Goal: Information Seeking & Learning: Learn about a topic

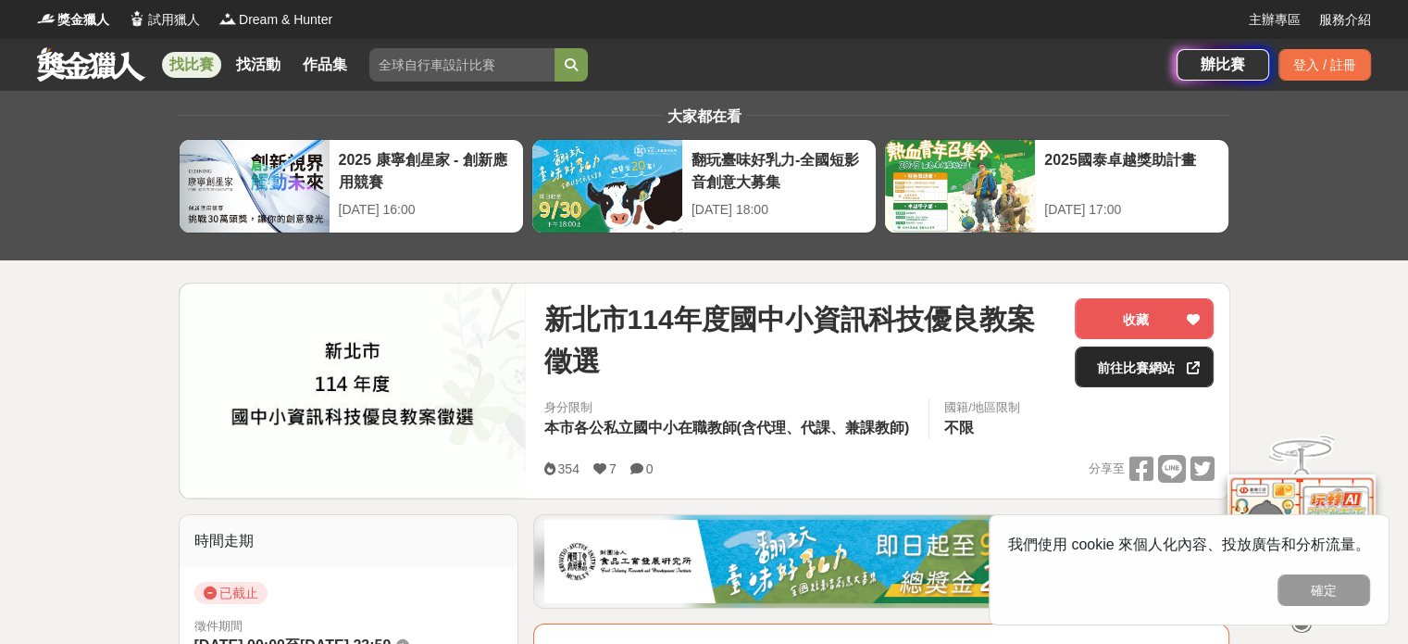
click at [1111, 368] on link "前往比賽網站" at bounding box center [1144, 366] width 139 height 41
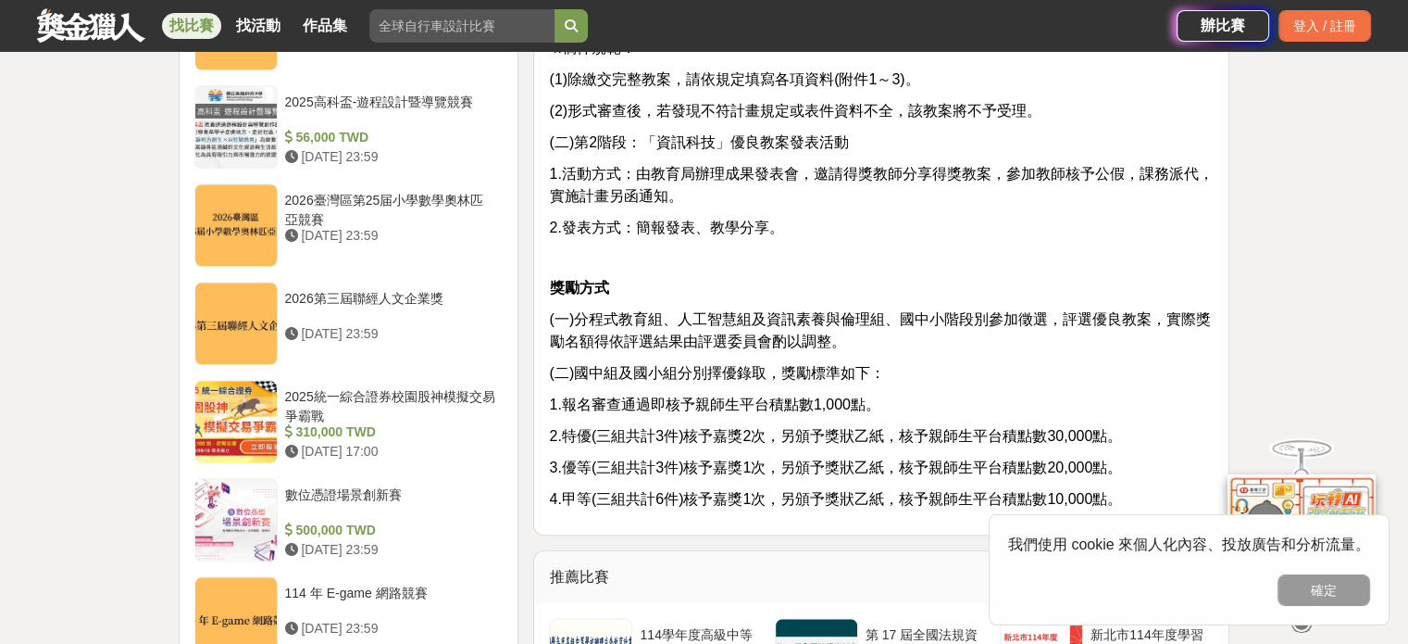
scroll to position [2130, 0]
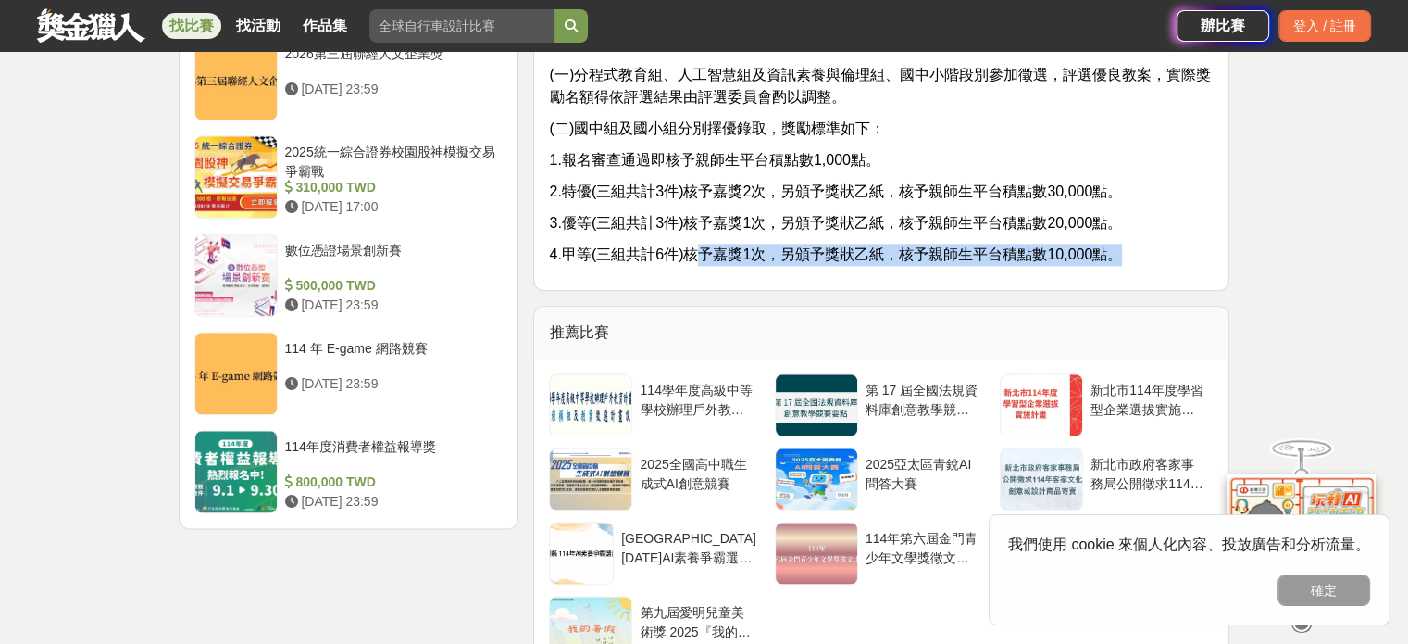
drag, startPoint x: 696, startPoint y: 251, endPoint x: 1152, endPoint y: 251, distance: 455.6
click at [1152, 251] on p "4.甲等(三組共計6件)核予嘉獎1次，另頒予獎狀乙紙，核予親師生平台積點數10,000點。" at bounding box center [881, 255] width 665 height 22
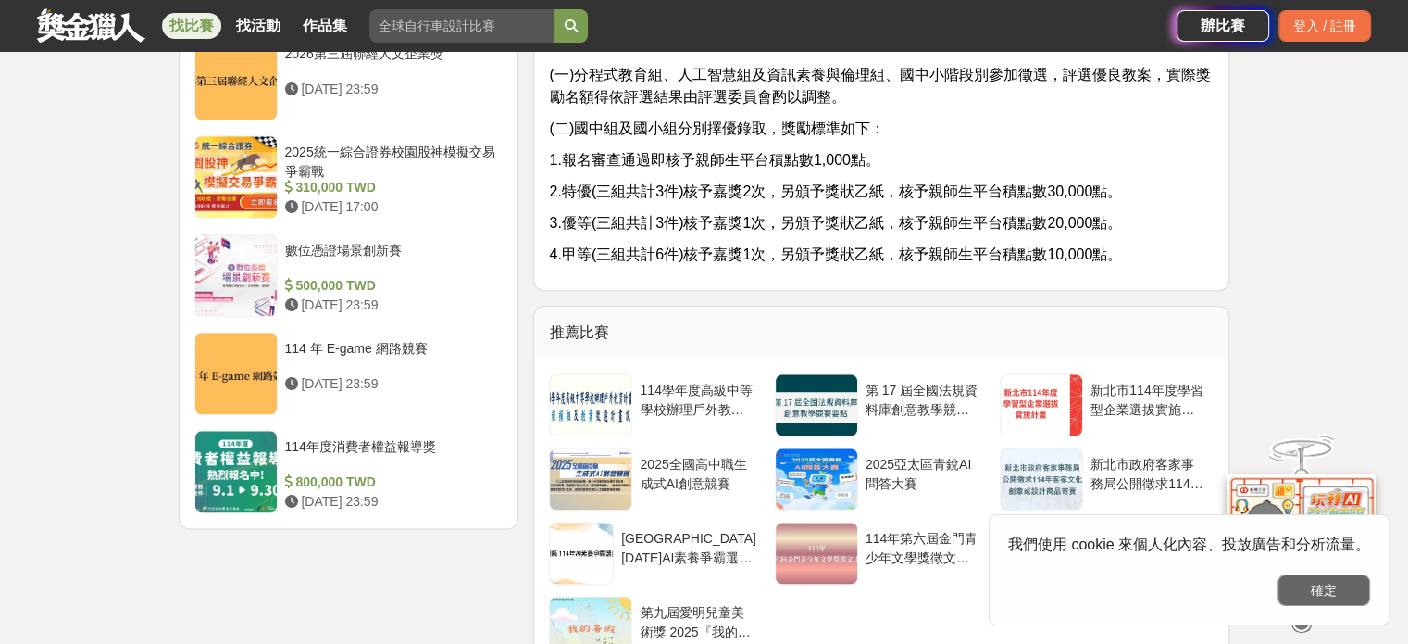
click at [1350, 599] on button "確定" at bounding box center [1324, 589] width 93 height 31
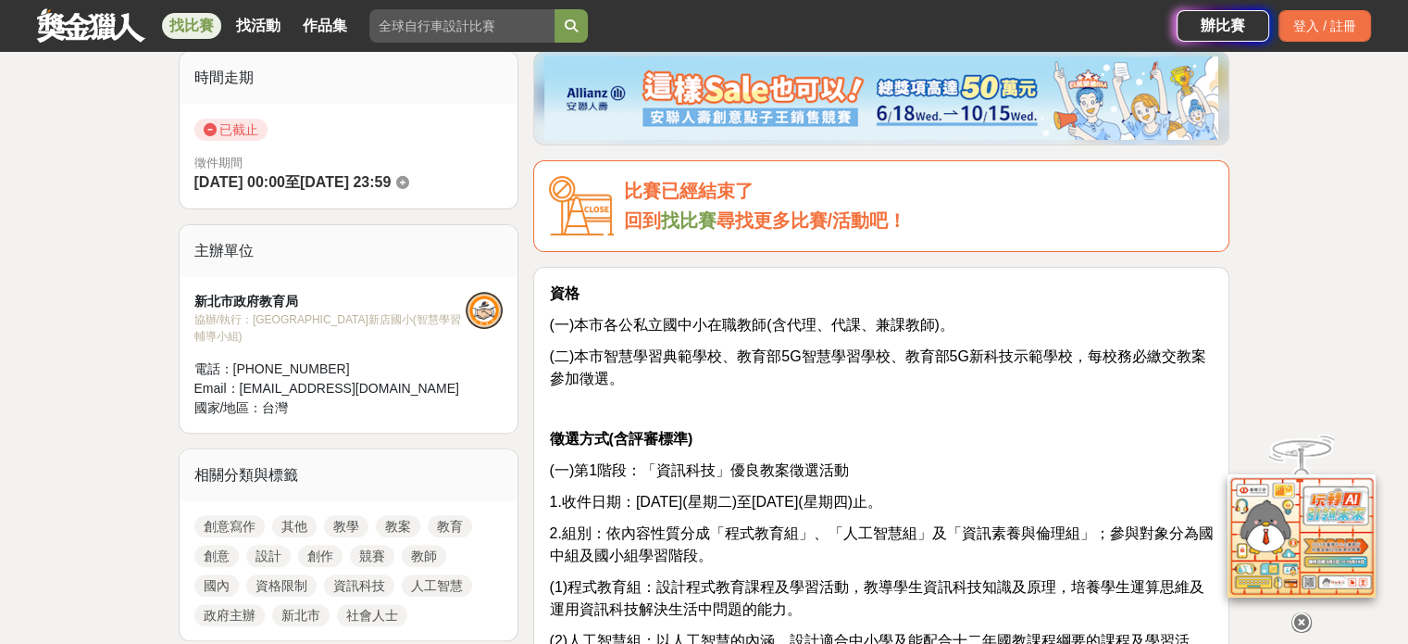
scroll to position [0, 0]
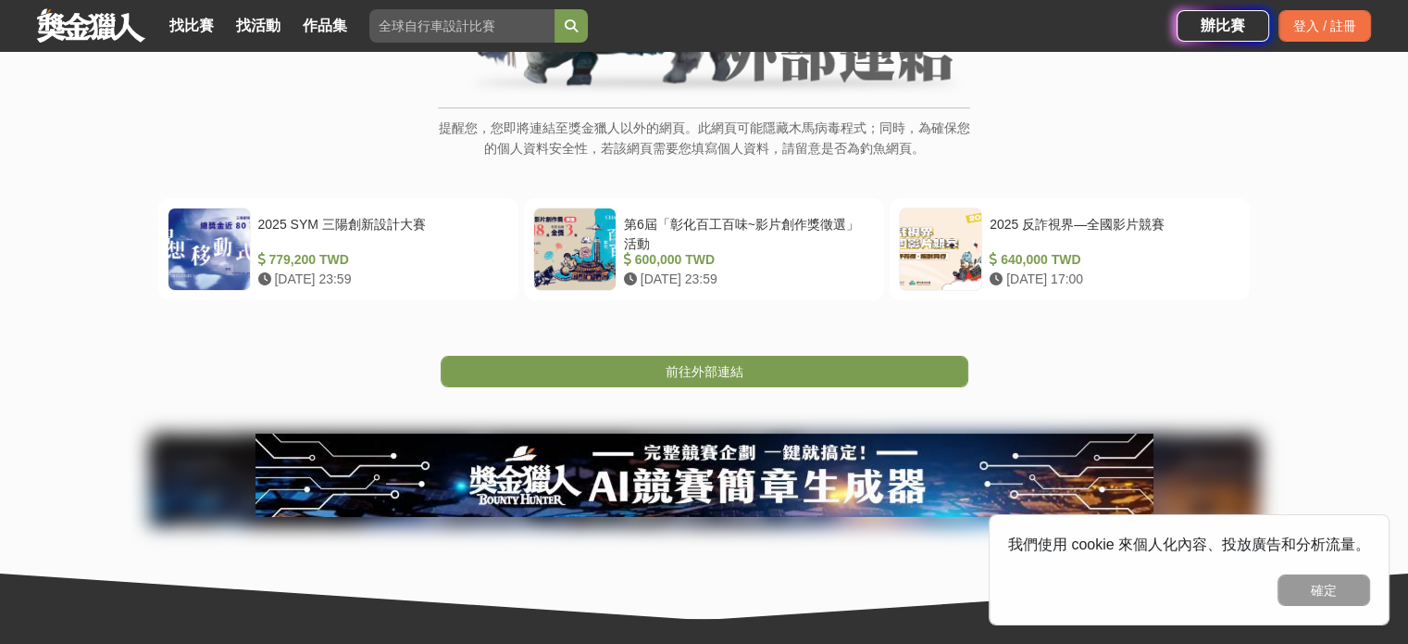
scroll to position [278, 0]
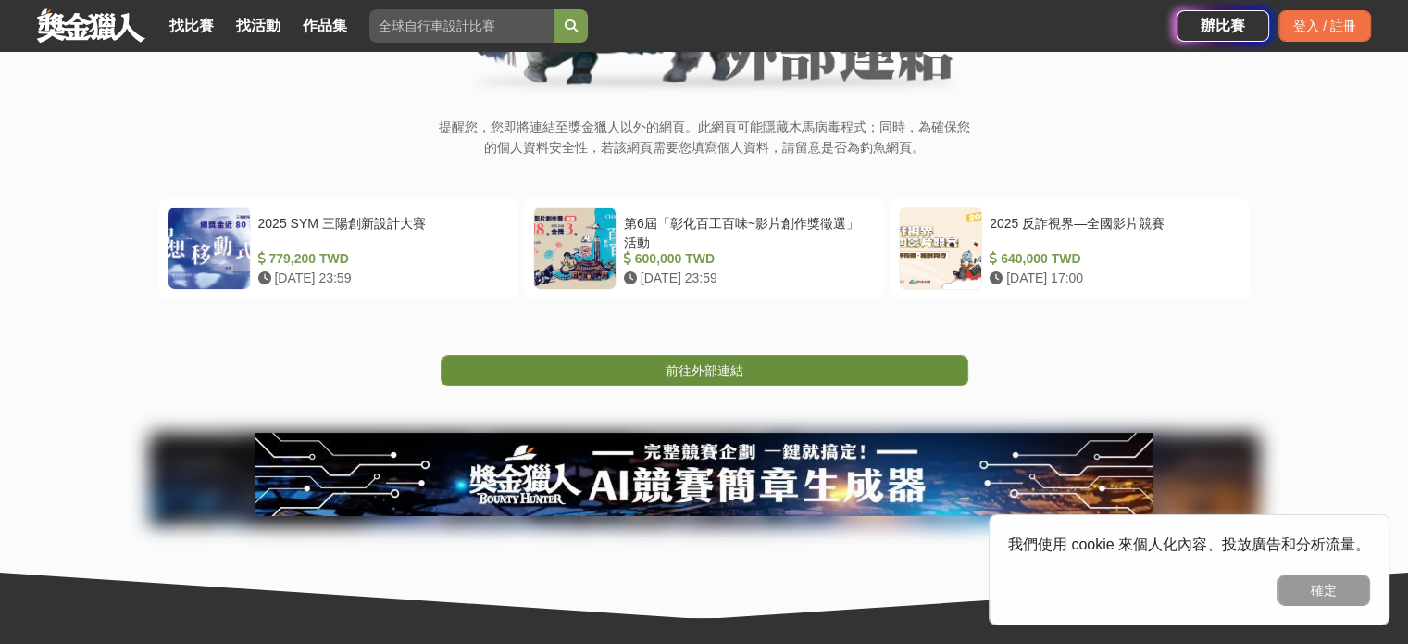
click at [786, 357] on link "前往外部連結" at bounding box center [705, 370] width 528 height 31
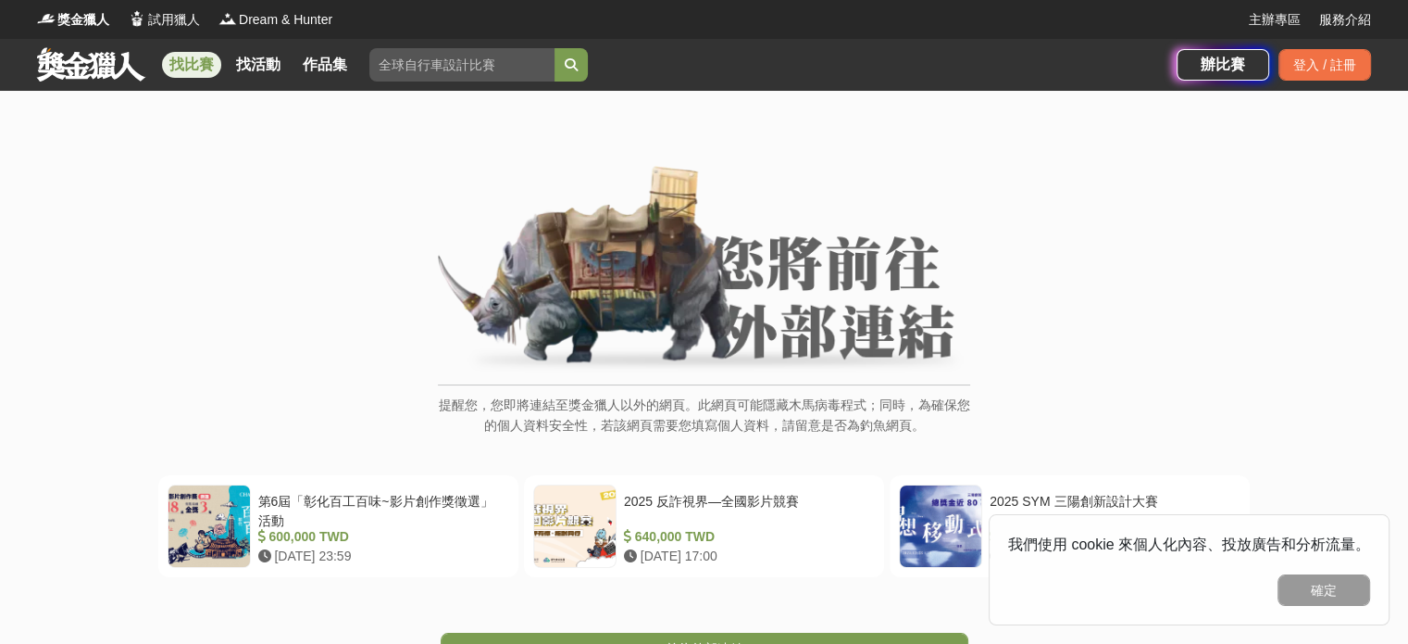
click at [181, 54] on link "找比賽" at bounding box center [191, 65] width 59 height 26
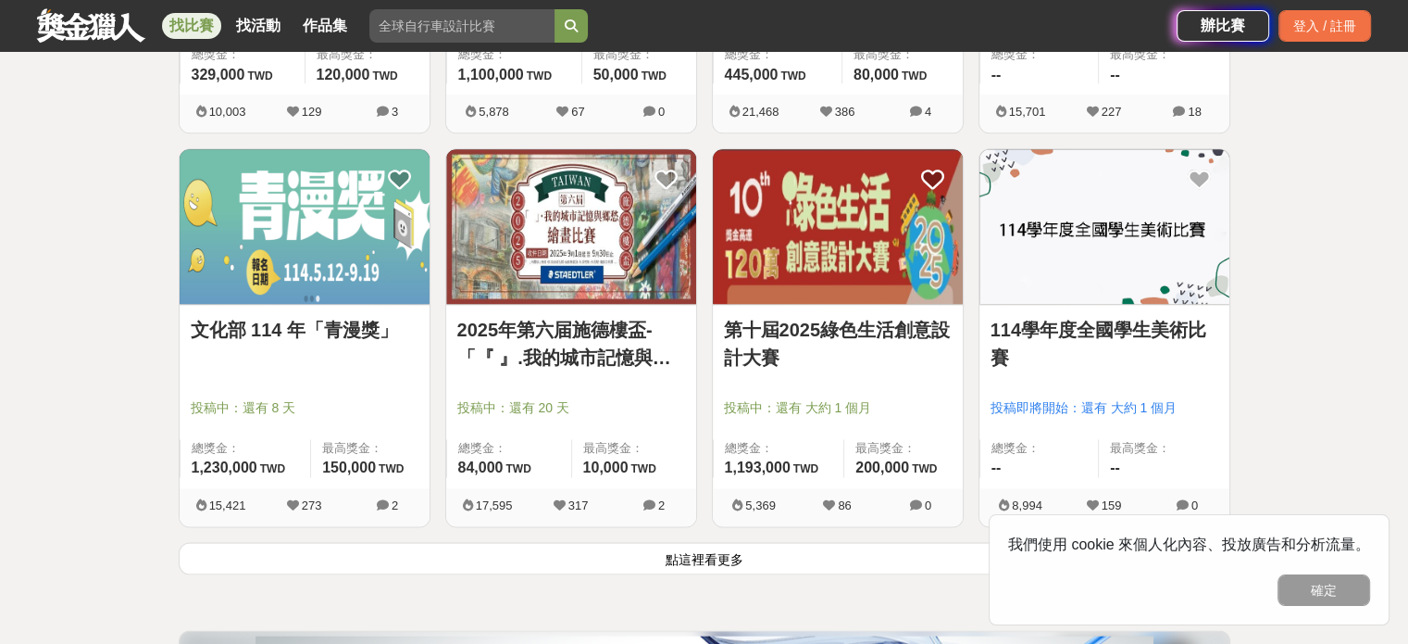
scroll to position [2500, 0]
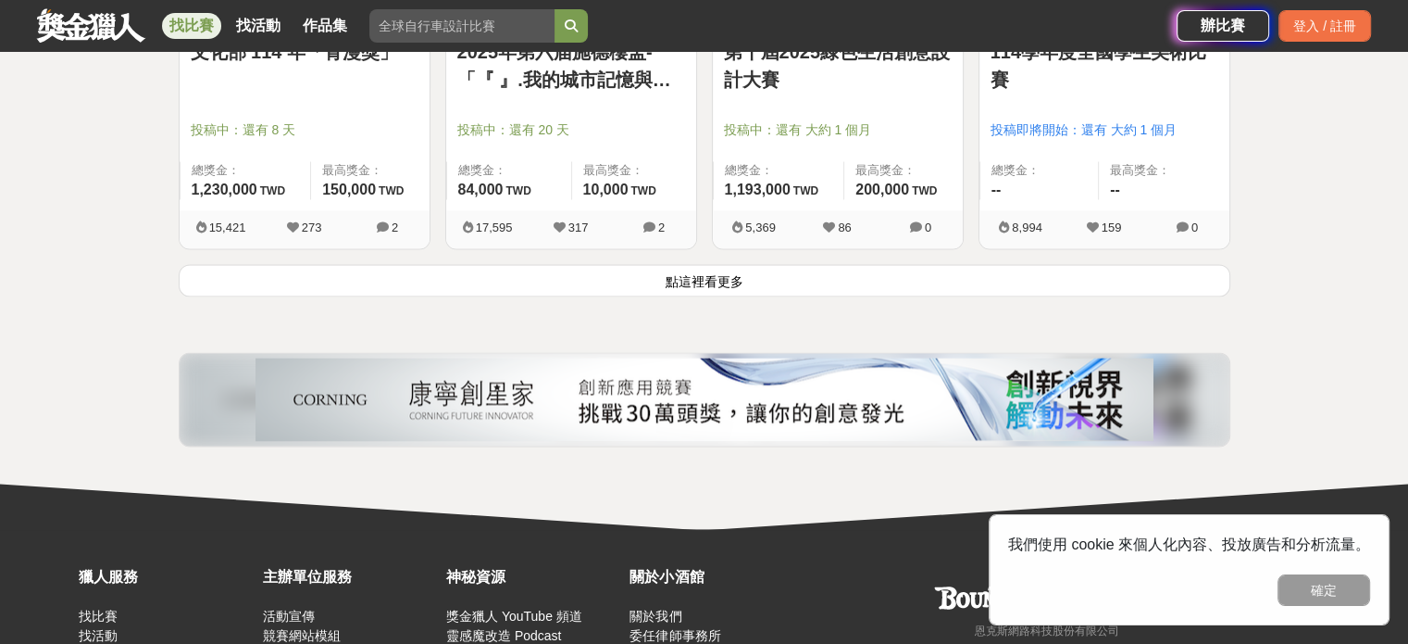
click at [753, 288] on button "點這裡看更多" at bounding box center [705, 280] width 1052 height 32
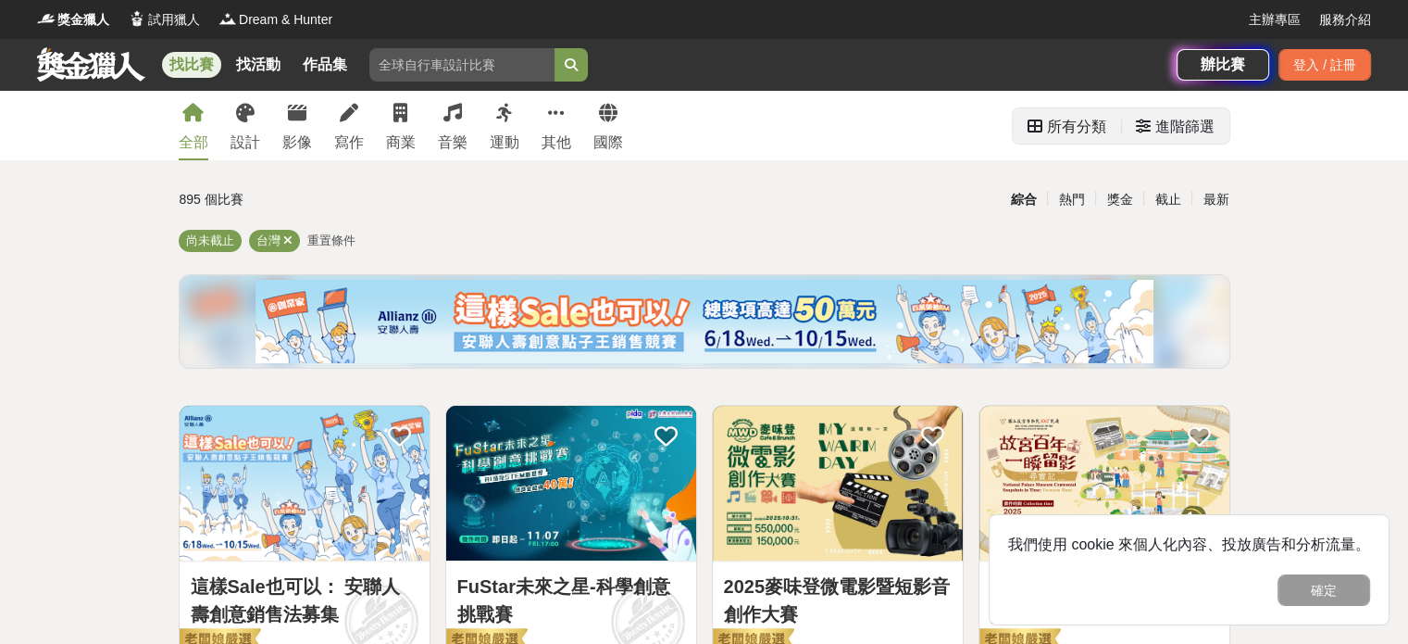
click at [1181, 128] on div "進階篩選" at bounding box center [1185, 126] width 59 height 37
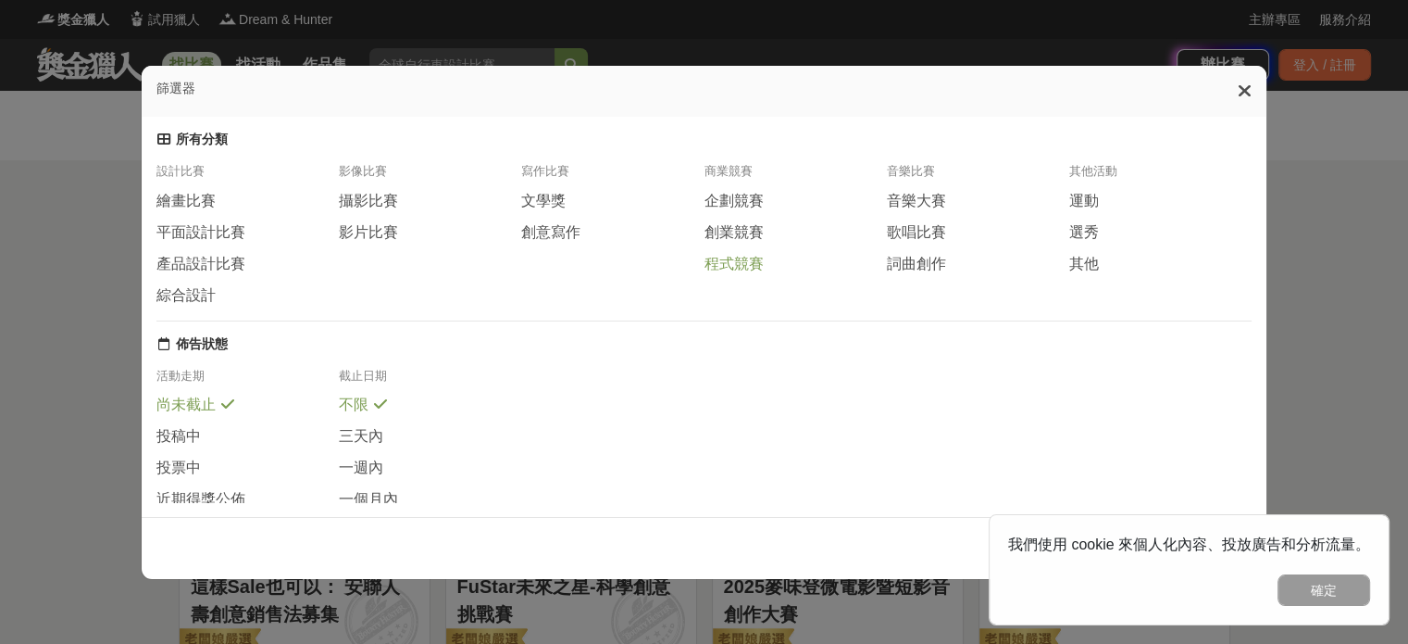
click at [744, 264] on span "程式競賽" at bounding box center [733, 264] width 59 height 19
click at [1333, 581] on button "確定" at bounding box center [1324, 589] width 93 height 31
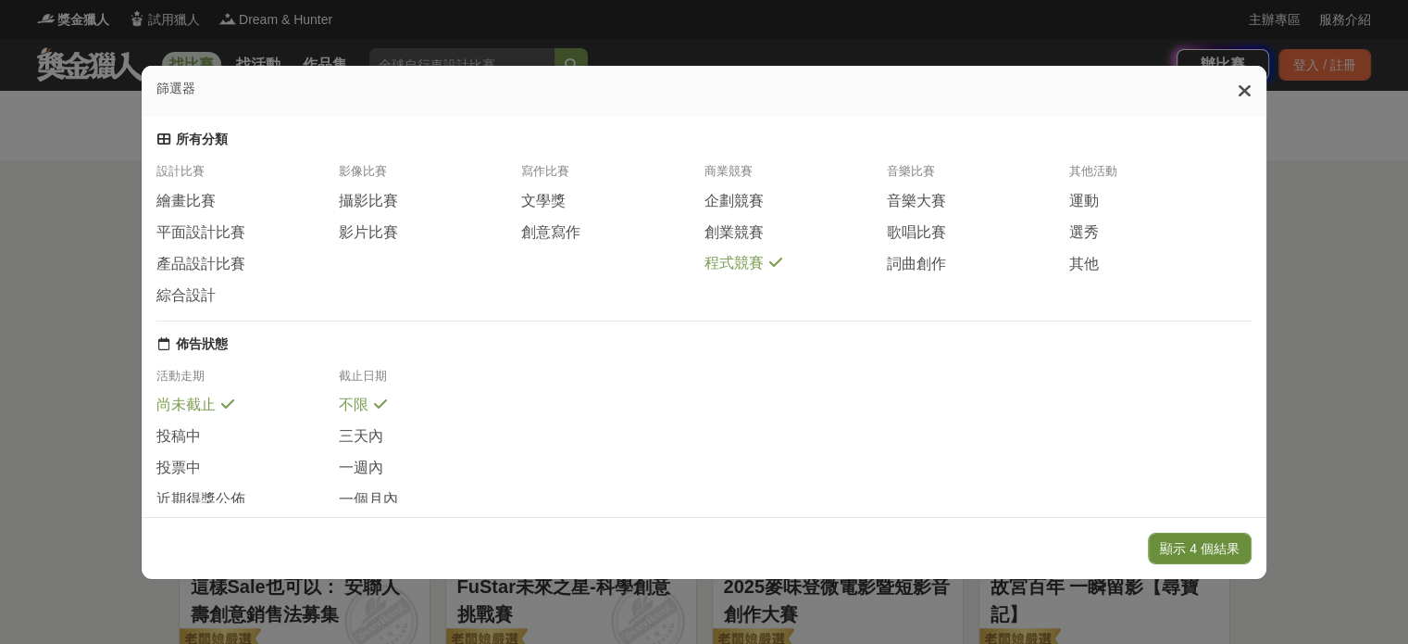
click at [1211, 543] on button "顯示 4 個結果" at bounding box center [1200, 547] width 104 height 31
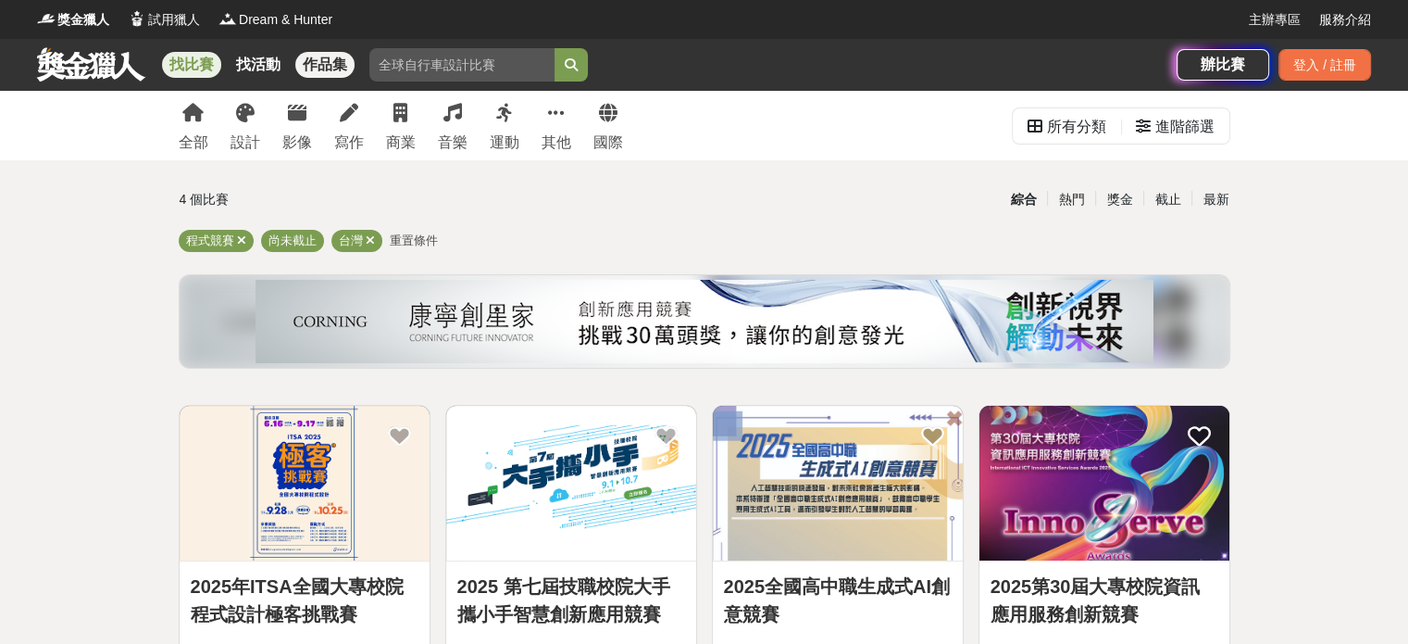
click at [330, 64] on link "作品集" at bounding box center [324, 65] width 59 height 26
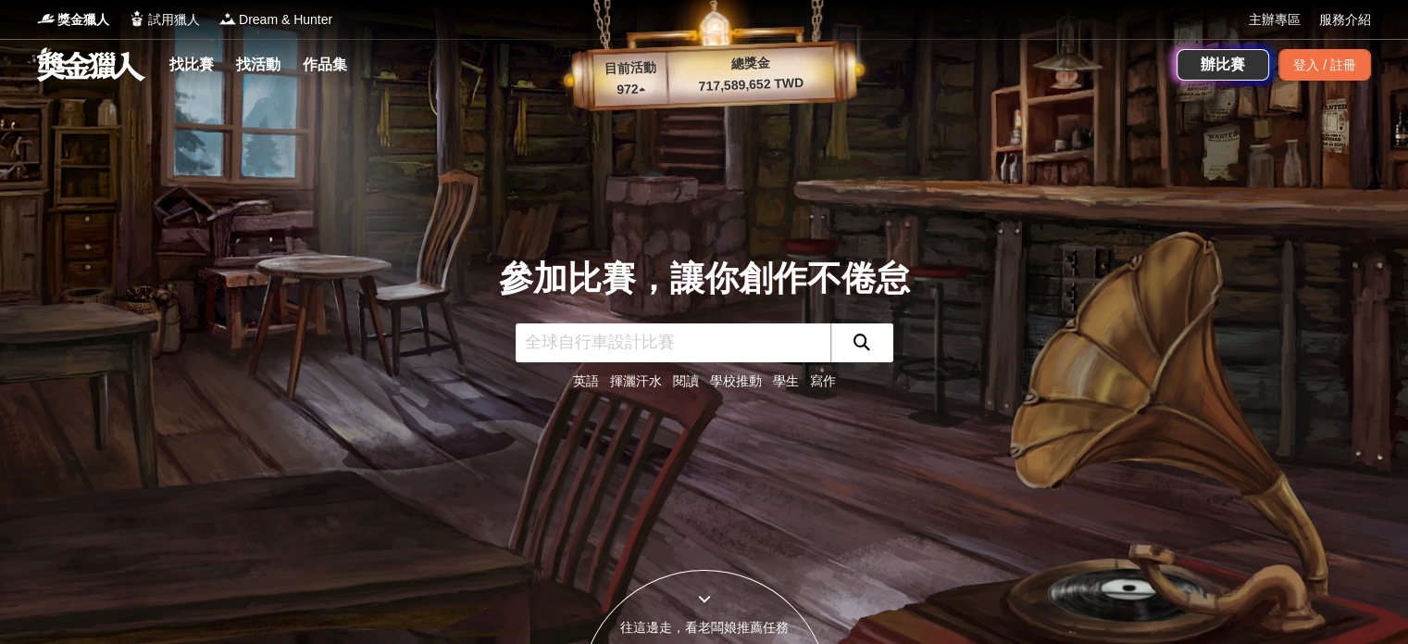
click at [568, 349] on input "text" at bounding box center [673, 342] width 315 height 39
paste input "新北市114年度國中小資訊科技優良教案徵選"
drag, startPoint x: 744, startPoint y: 340, endPoint x: 63, endPoint y: 300, distance: 682.7
click at [63, 300] on div "參加比賽，讓你創作不倦怠 新北市114年度國中小資訊科技優良教案徵選 英語 揮灑汗水 閱讀 學校推動 學生 寫作 往這邊走，看老闆娘推薦任務 目前活動 972…" at bounding box center [704, 322] width 1408 height 644
click at [538, 345] on input "良教案徵選" at bounding box center [673, 342] width 315 height 39
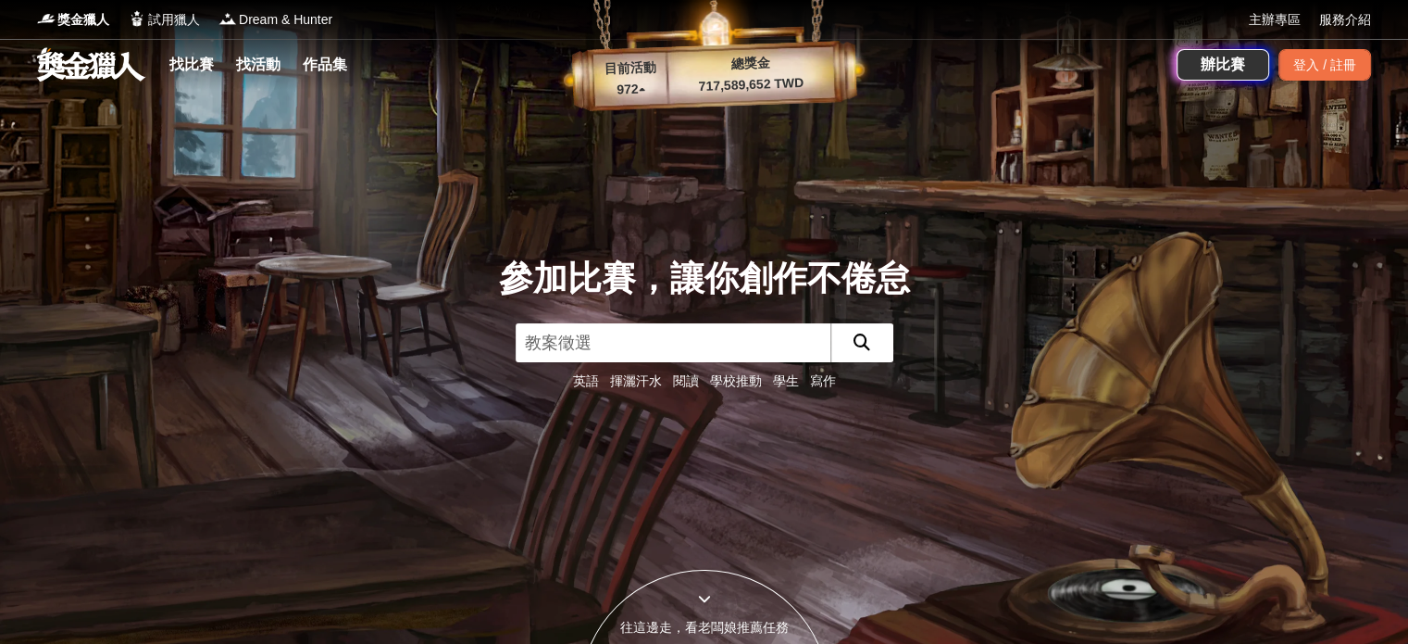
type input "教案徵選"
click at [856, 343] on icon "submit" at bounding box center [862, 341] width 17 height 17
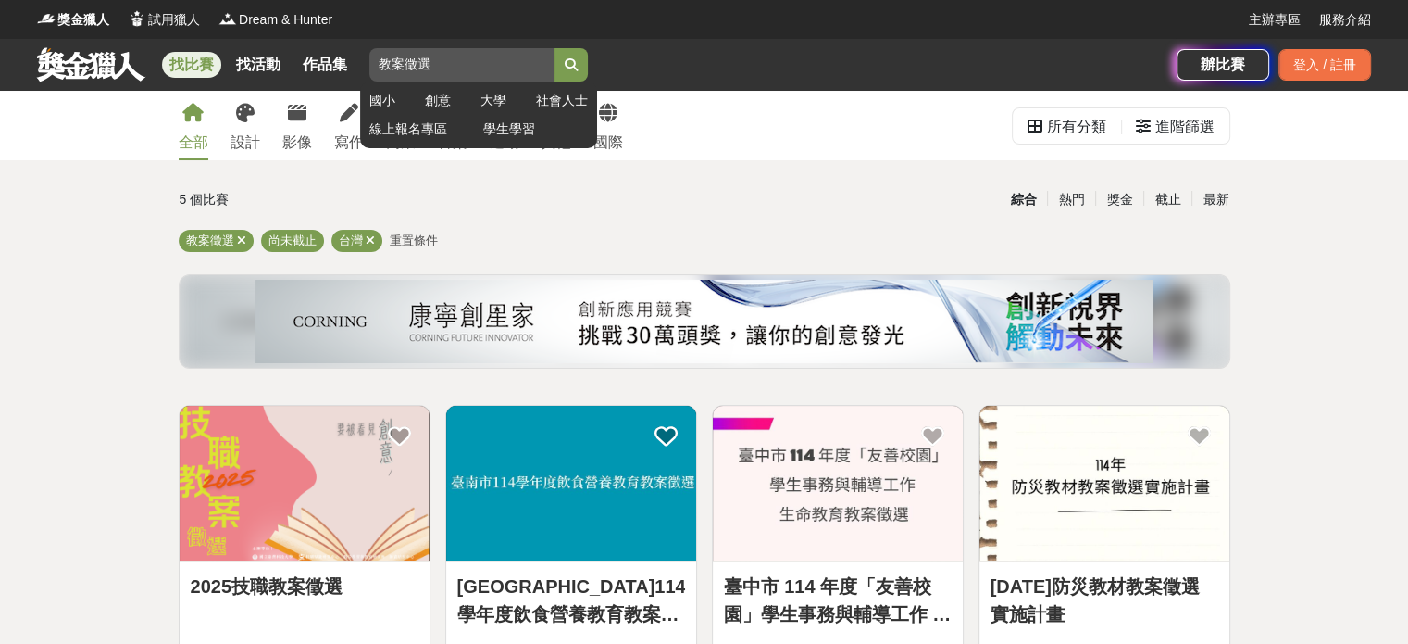
click at [490, 71] on input "教案徵選" at bounding box center [461, 64] width 185 height 33
type input "教案"
click at [555, 48] on button "submit" at bounding box center [571, 64] width 33 height 33
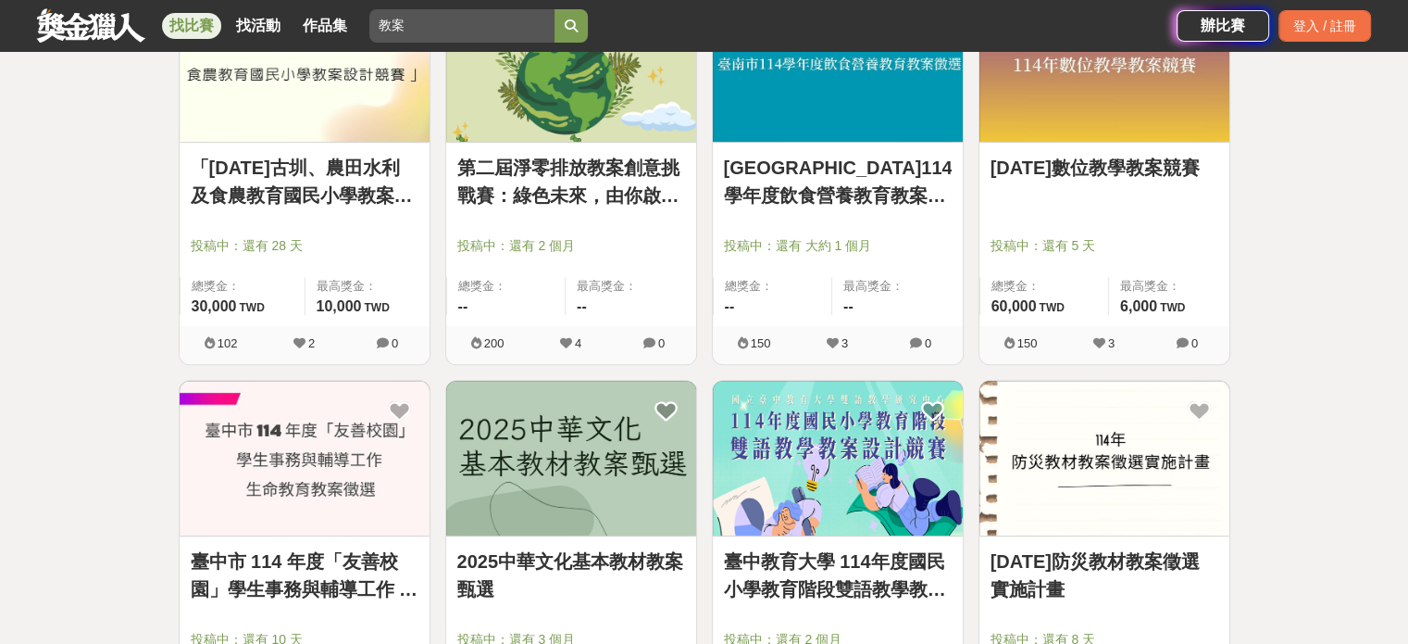
scroll to position [648, 0]
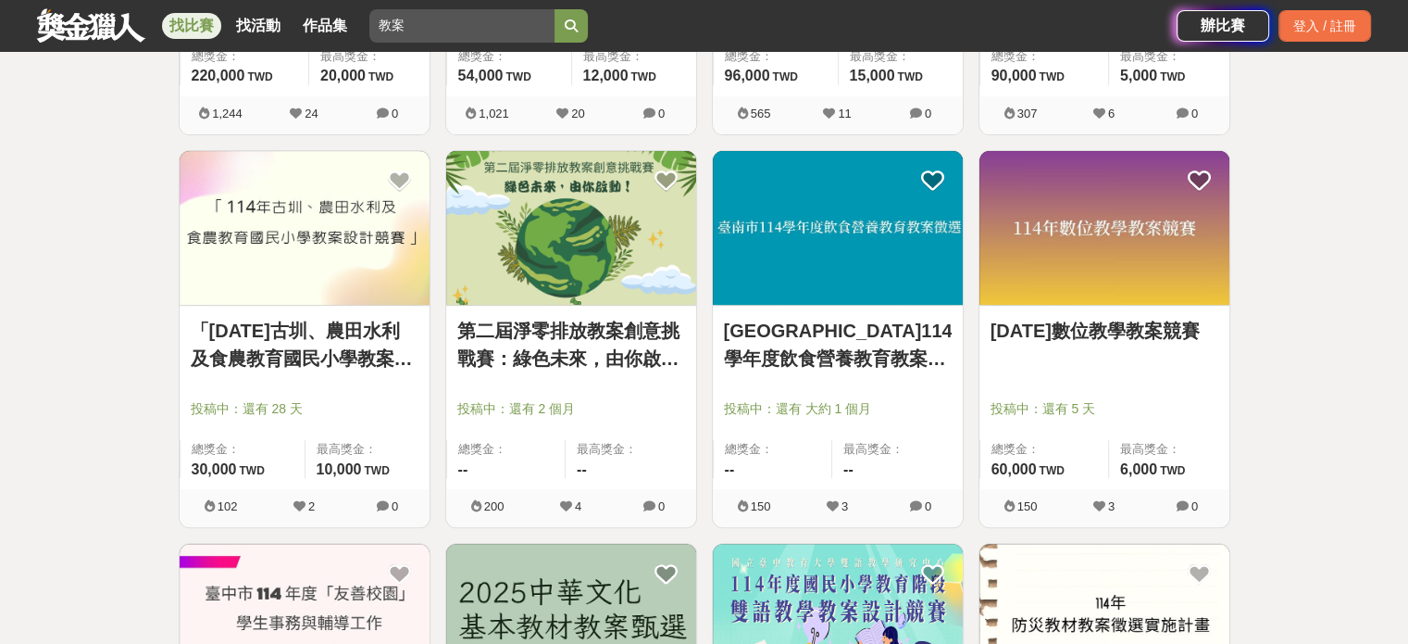
click at [1159, 334] on link "114年數位教學教案競賽" at bounding box center [1105, 331] width 228 height 28
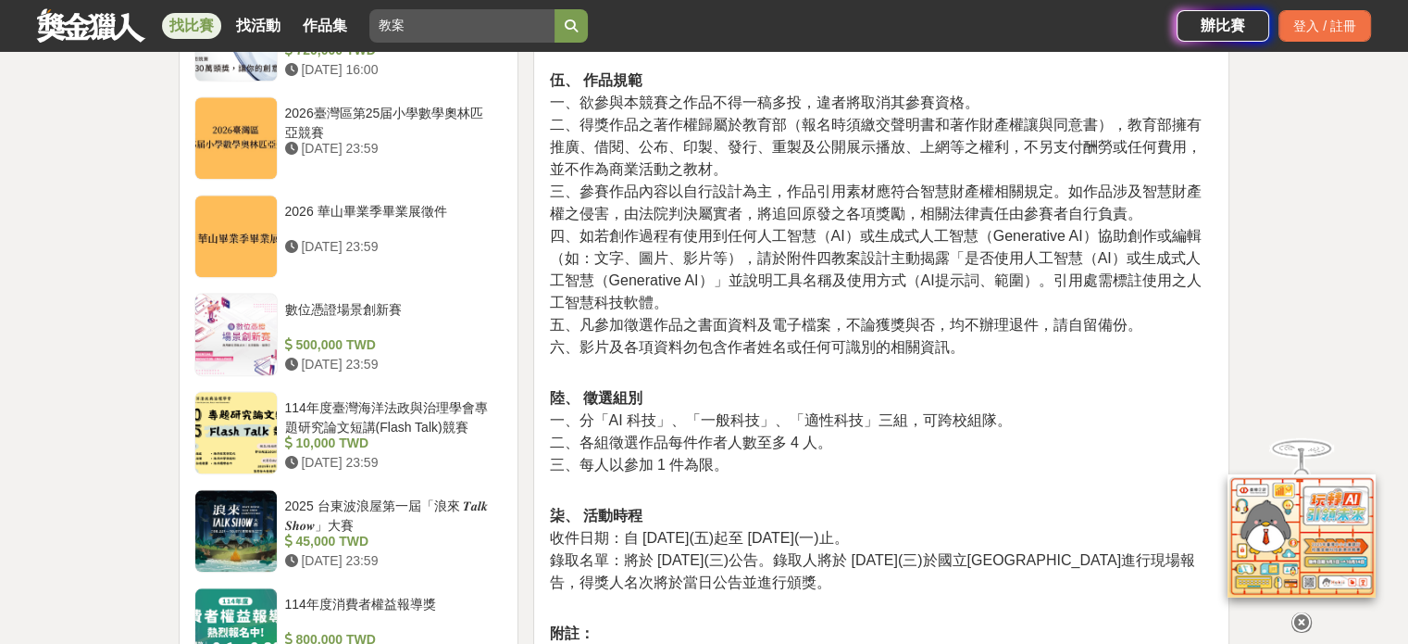
scroll to position [2037, 0]
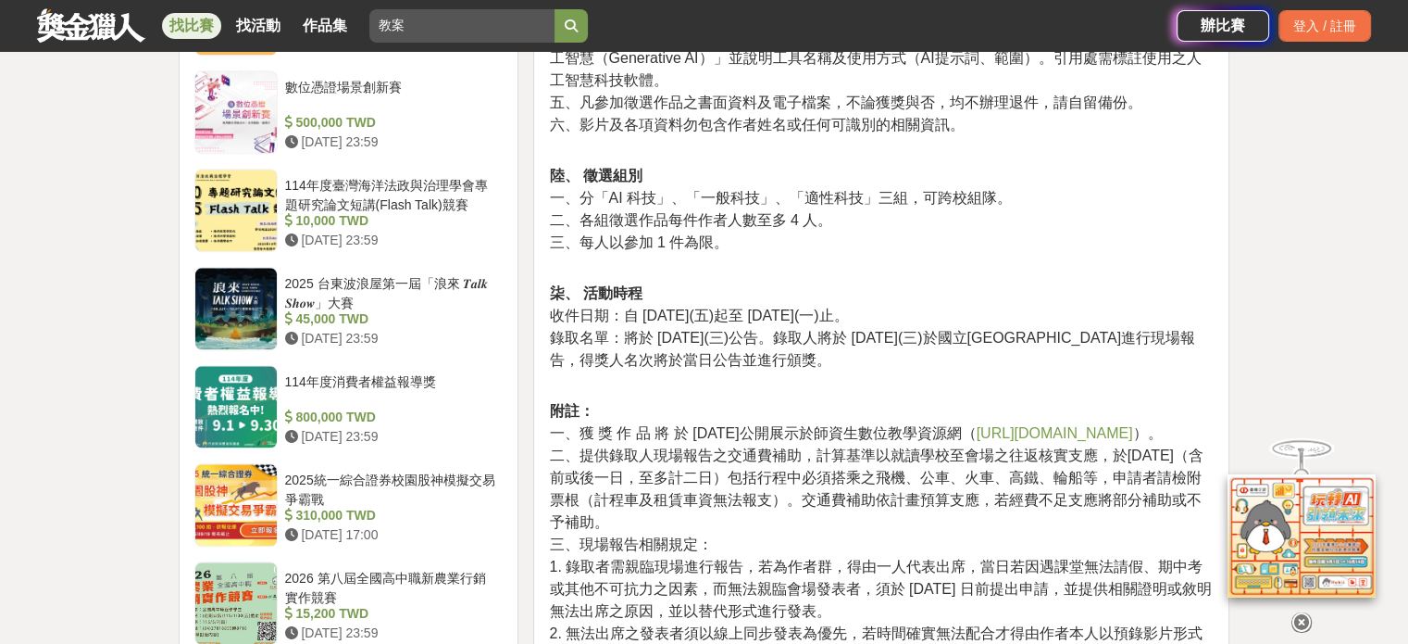
click at [977, 425] on link "https://tlassessment.edu.tw/tpk/" at bounding box center [1055, 433] width 156 height 16
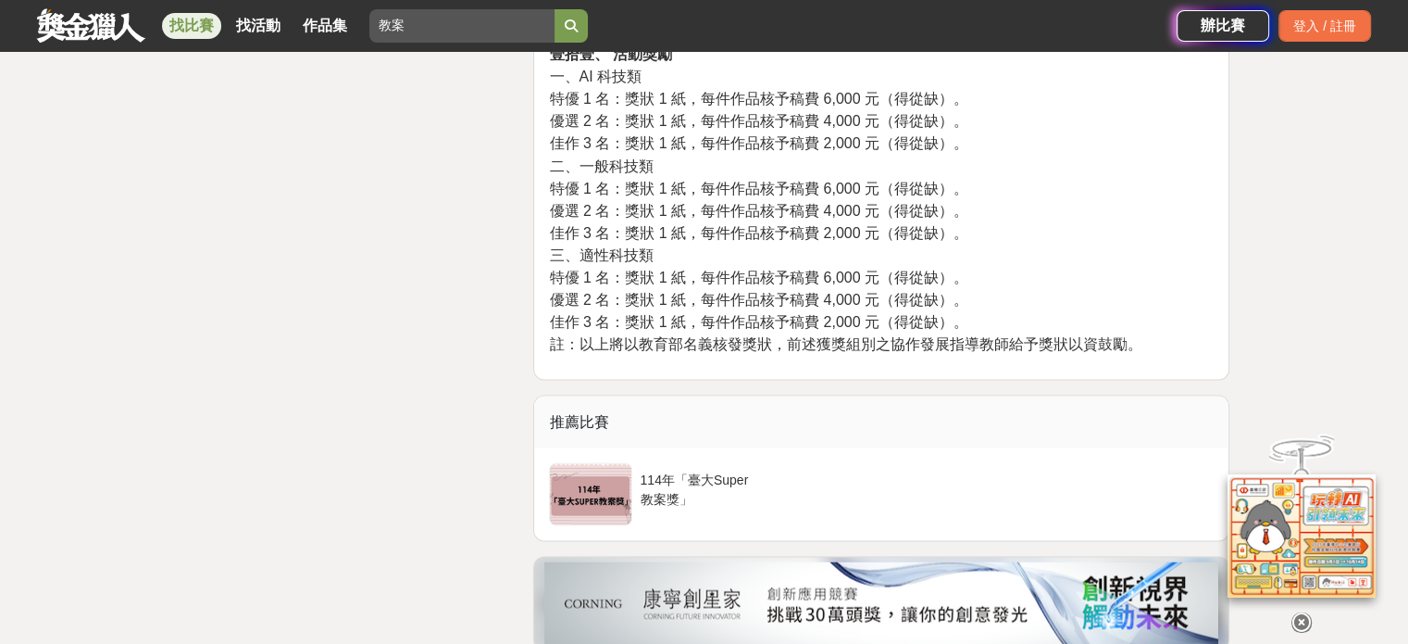
scroll to position [3519, 0]
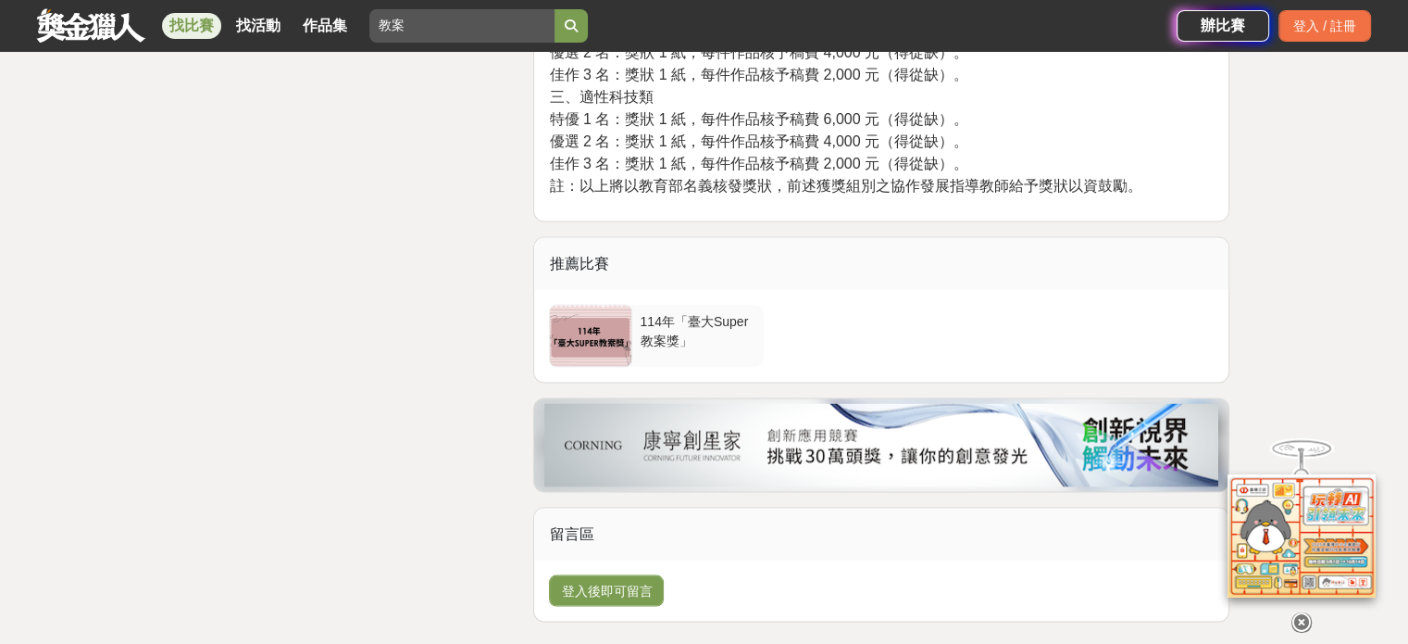
click at [593, 314] on div at bounding box center [590, 335] width 81 height 61
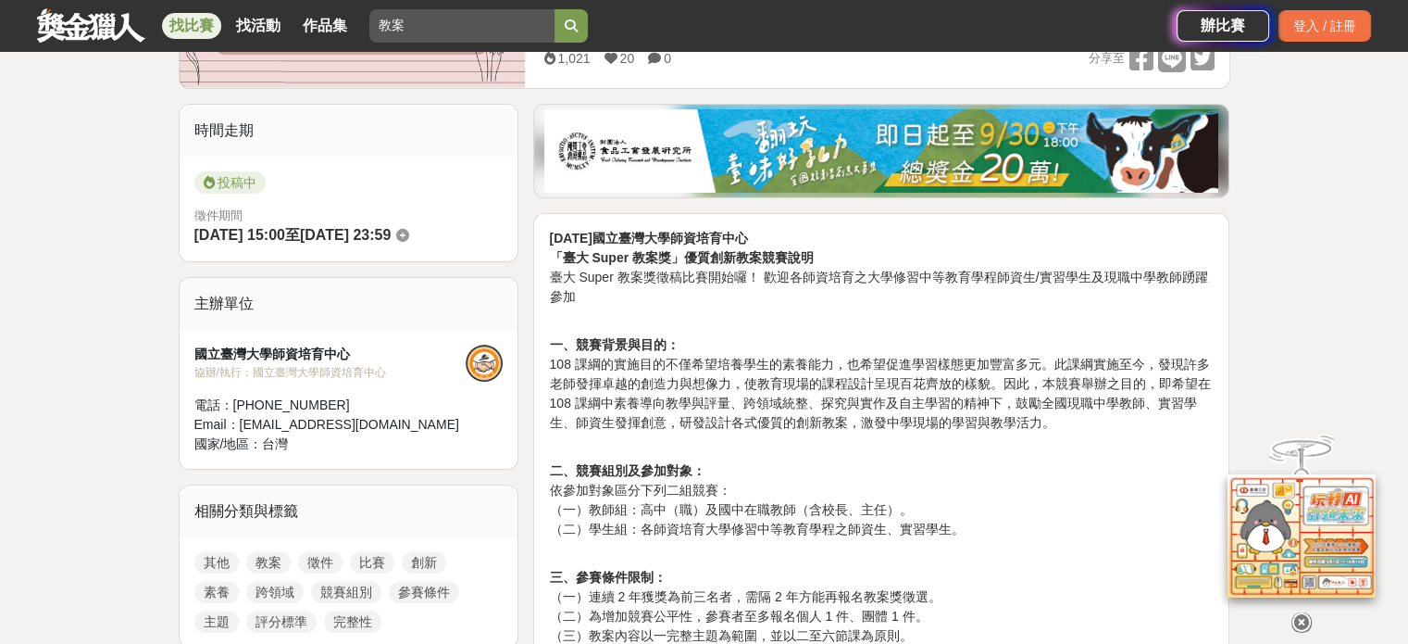
scroll to position [185, 0]
